Goal: Use online tool/utility: Use online tool/utility

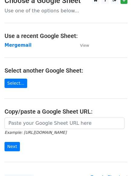
scroll to position [64, 0]
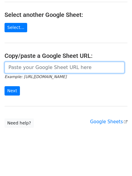
click at [44, 63] on input "url" at bounding box center [65, 67] width 120 height 11
paste input "https://docs.google.com/spreadsheets/d/1vEJSoRoB1DxXNKavJ2ZgReuq0xnfbg5lr7WiuOa…"
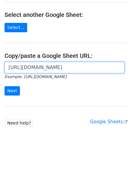
scroll to position [0, 175]
type input "https://docs.google.com/spreadsheets/d/1vEJSoRoB1DxXNKavJ2ZgReuq0xnfbg5lr7WiuOa…"
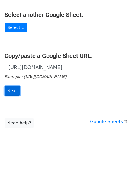
click at [10, 91] on input "Next" at bounding box center [12, 90] width 15 height 9
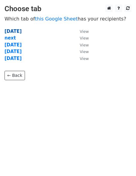
click at [13, 30] on strong "[DATE]" at bounding box center [13, 31] width 17 height 5
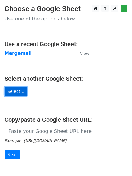
click at [17, 91] on link "Select..." at bounding box center [16, 91] width 23 height 9
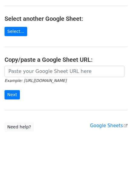
scroll to position [60, 0]
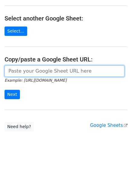
click at [50, 70] on input "url" at bounding box center [65, 71] width 120 height 11
paste input "https://docs.google.com/spreadsheets/d/1vEJSoRoB1DxXNKavJ2ZgReuq0xnfbg5lr7WiuOa…"
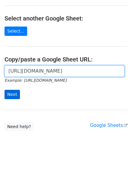
scroll to position [0, 175]
type input "https://docs.google.com/spreadsheets/d/1vEJSoRoB1DxXNKavJ2ZgReuq0xnfbg5lr7WiuOa…"
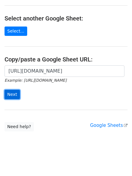
scroll to position [0, 0]
click at [12, 97] on input "Next" at bounding box center [12, 94] width 15 height 9
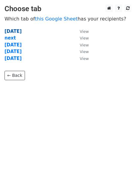
click at [12, 30] on strong "[DATE]" at bounding box center [13, 31] width 17 height 5
